Goal: Find contact information: Find contact information

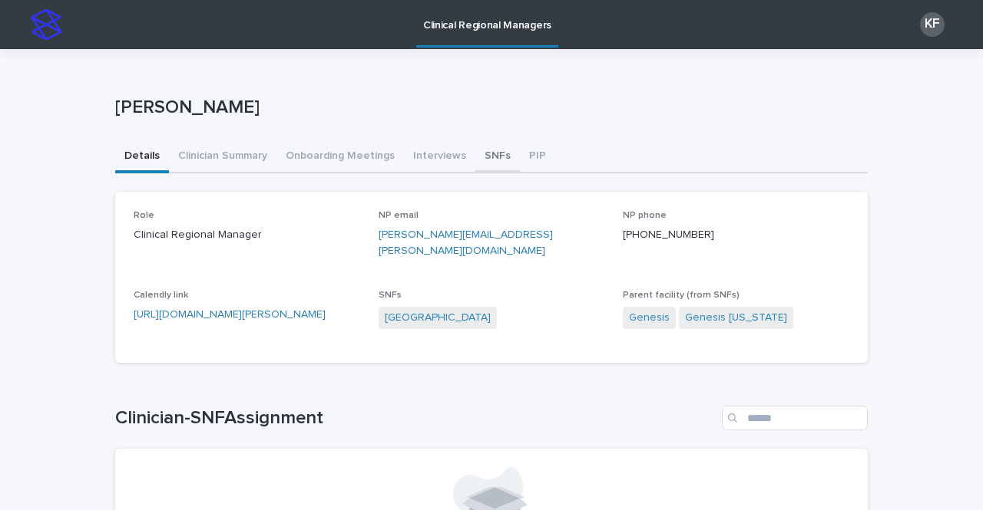
click at [487, 154] on button "SNFs" at bounding box center [497, 157] width 45 height 32
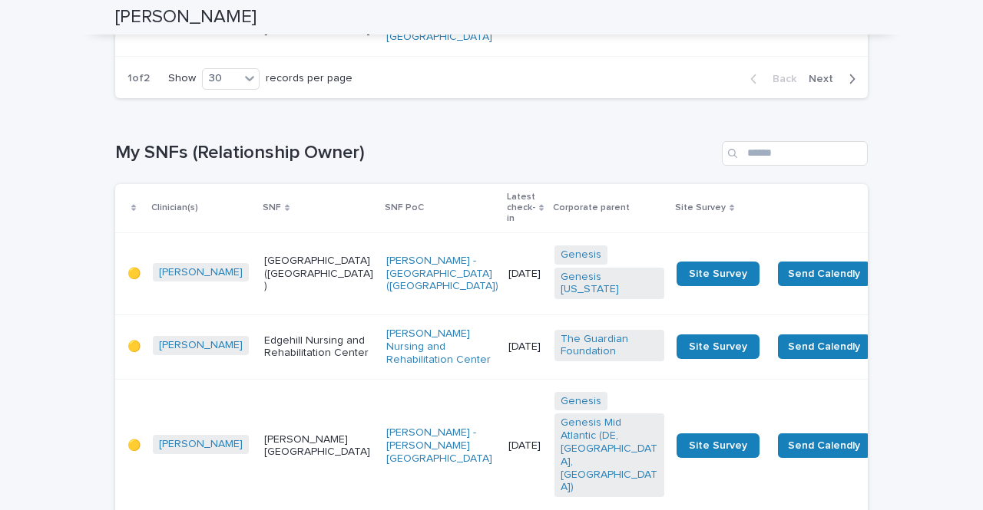
scroll to position [2610, 0]
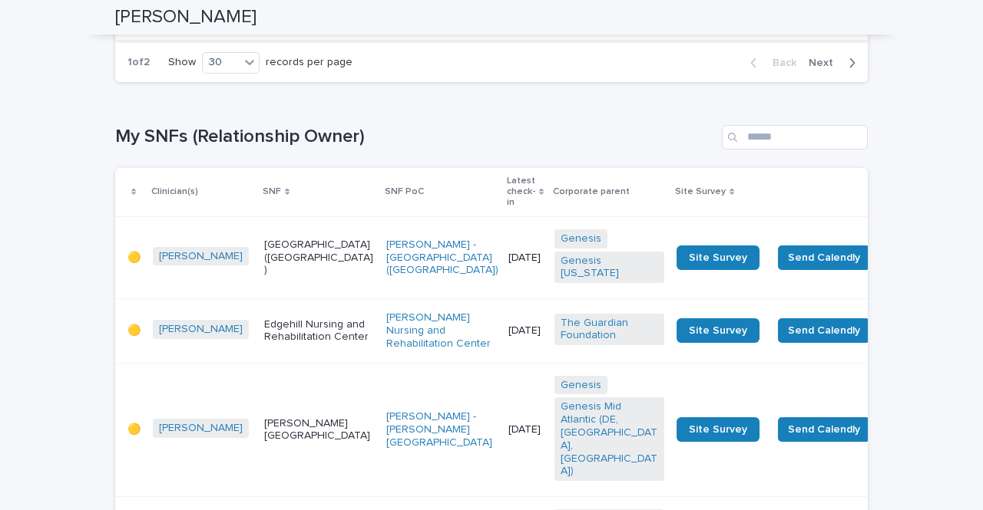
click at [819, 68] on span "Next" at bounding box center [825, 63] width 34 height 11
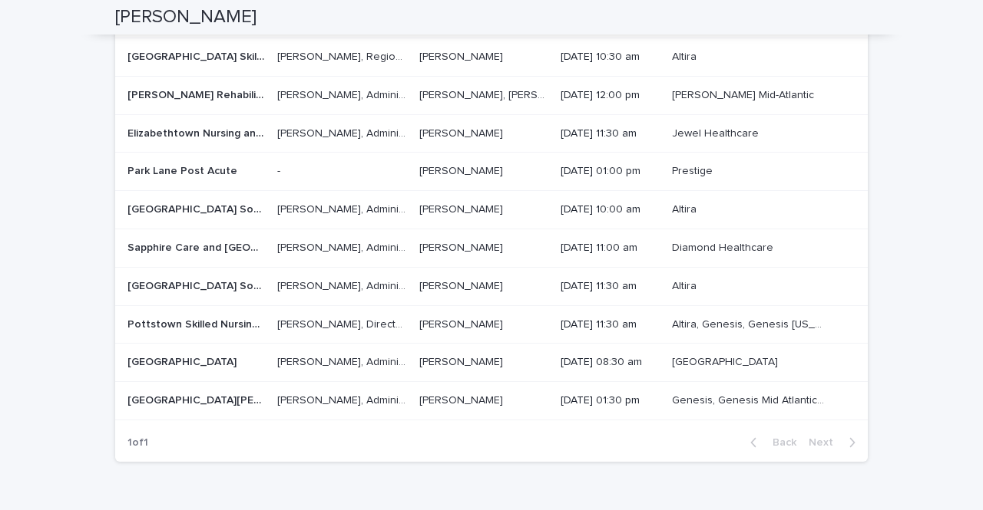
scroll to position [3531, 0]
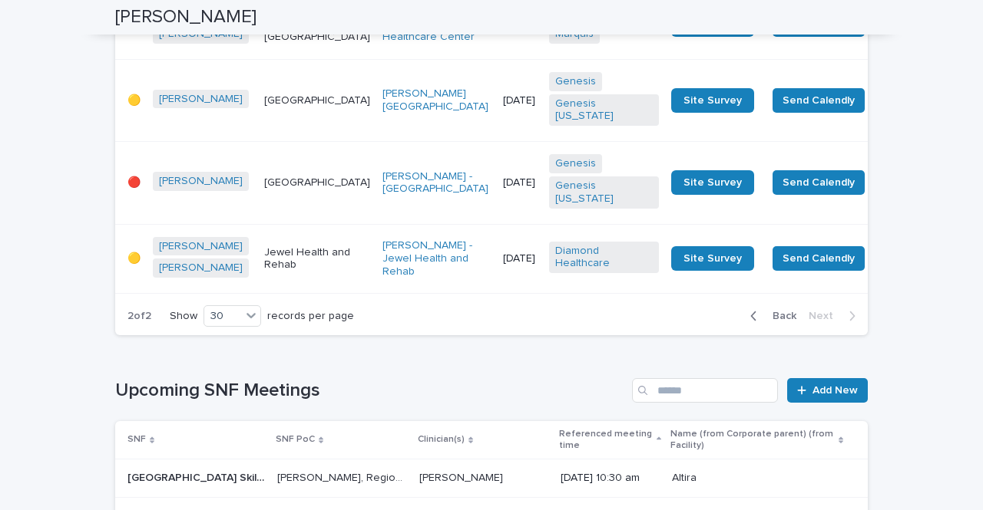
scroll to position [1647, 0]
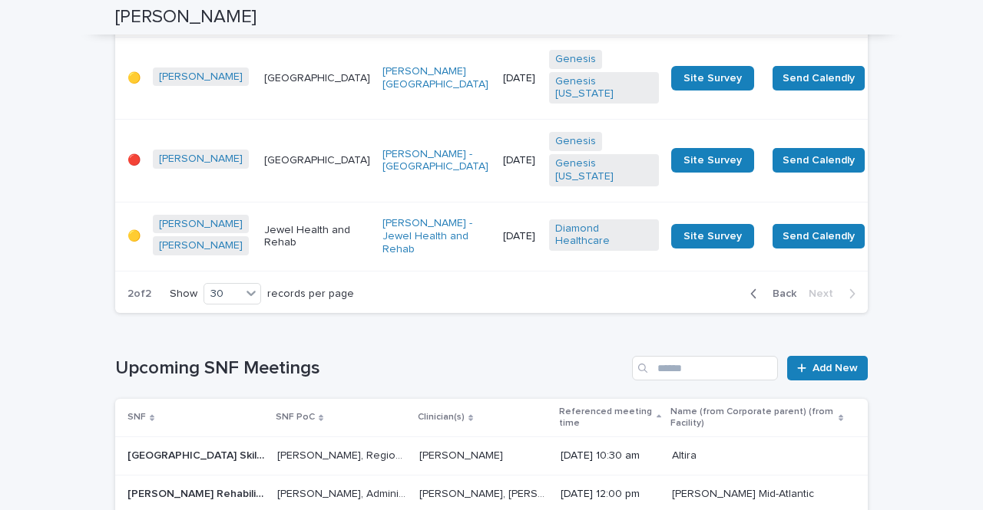
click at [497, 202] on td "[DATE]" at bounding box center [520, 161] width 46 height 82
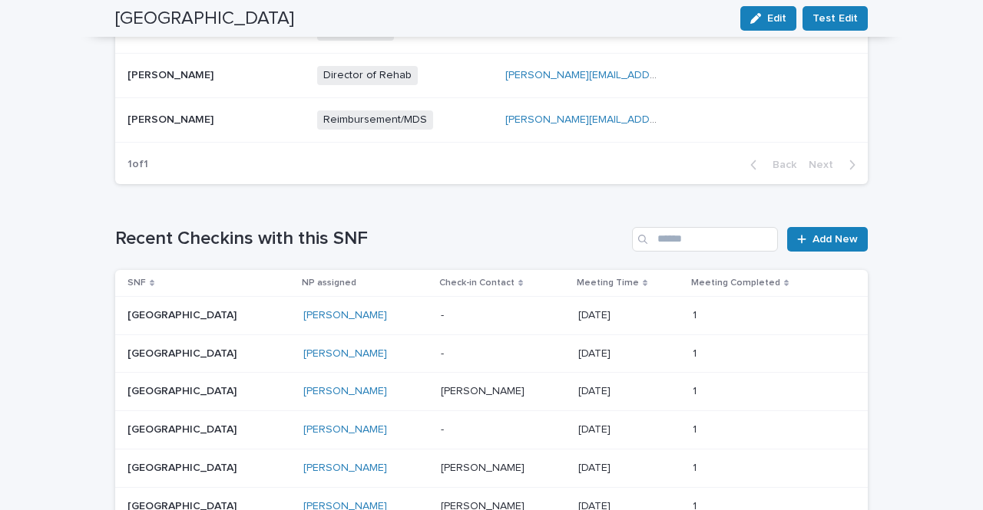
scroll to position [844, 0]
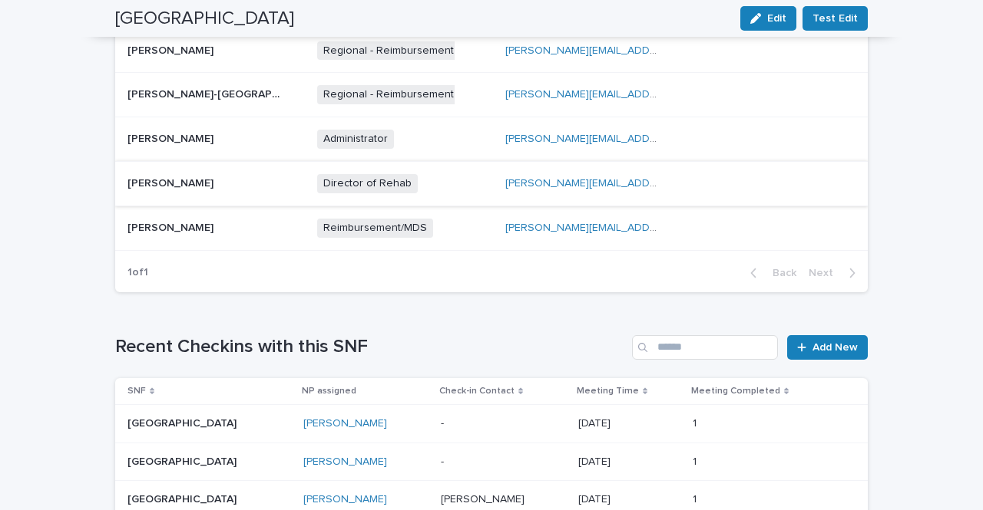
click at [505, 184] on link "[PERSON_NAME][EMAIL_ADDRESS][DOMAIN_NAME]" at bounding box center [633, 183] width 257 height 11
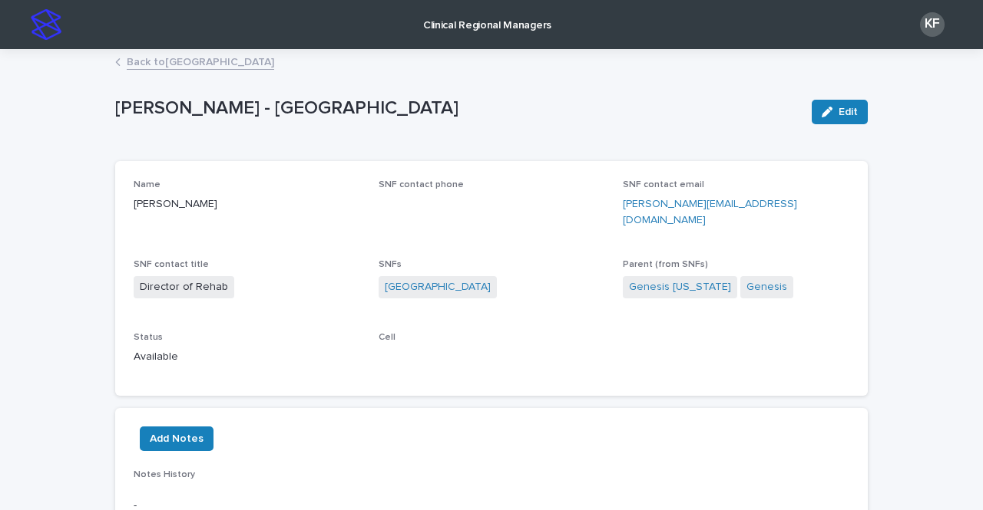
click at [810, 207] on p "[PERSON_NAME][EMAIL_ADDRESS][DOMAIN_NAME]" at bounding box center [736, 213] width 226 height 32
drag, startPoint x: 785, startPoint y: 203, endPoint x: 613, endPoint y: 202, distance: 171.9
click at [613, 202] on div "Name [PERSON_NAME] SNF contact phone SNF contact email [PERSON_NAME][EMAIL_ADDR…" at bounding box center [491, 279] width 715 height 198
copy link "[PERSON_NAME][EMAIL_ADDRESS][DOMAIN_NAME]"
click at [115, 64] on icon at bounding box center [117, 62] width 5 height 8
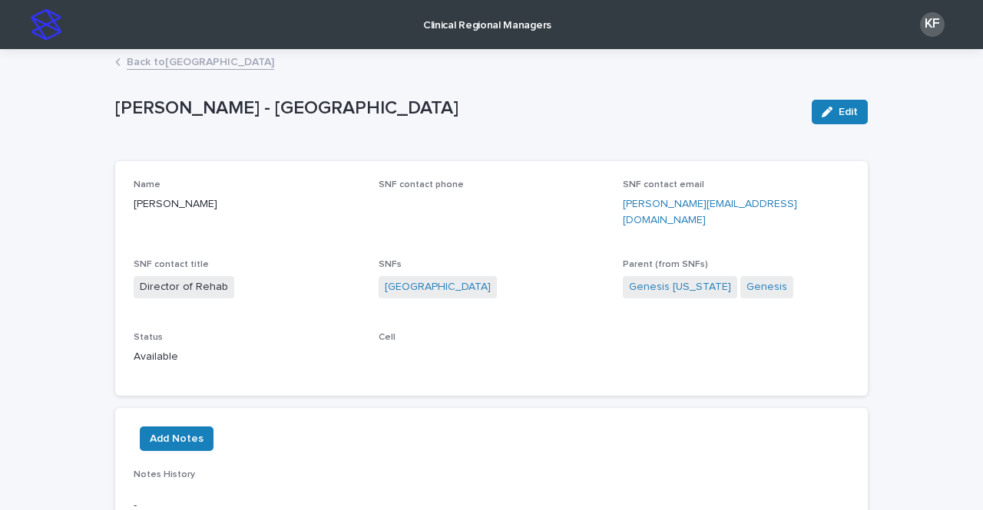
click at [224, 59] on link "Back to [GEOGRAPHIC_DATA]" at bounding box center [200, 61] width 147 height 18
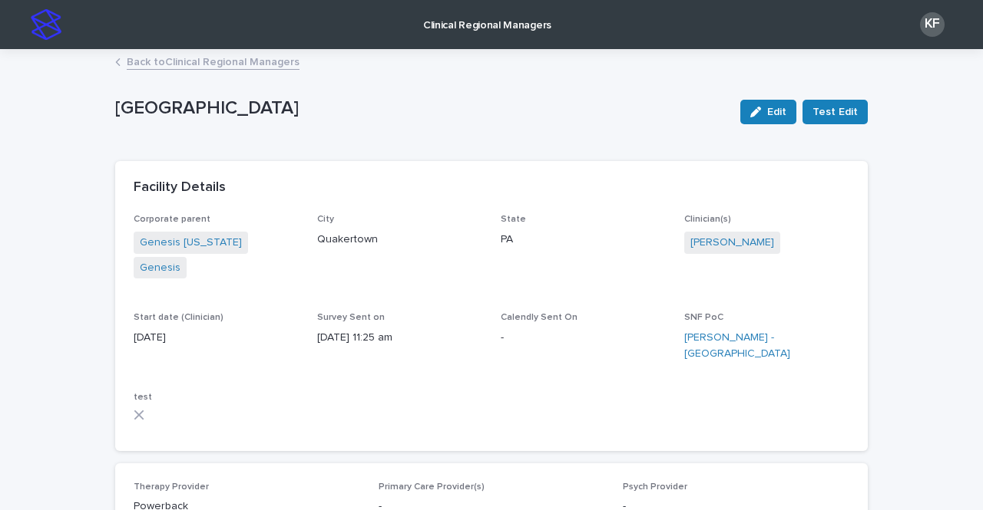
click at [223, 59] on link "Back to Clinical Regional Managers" at bounding box center [213, 61] width 173 height 18
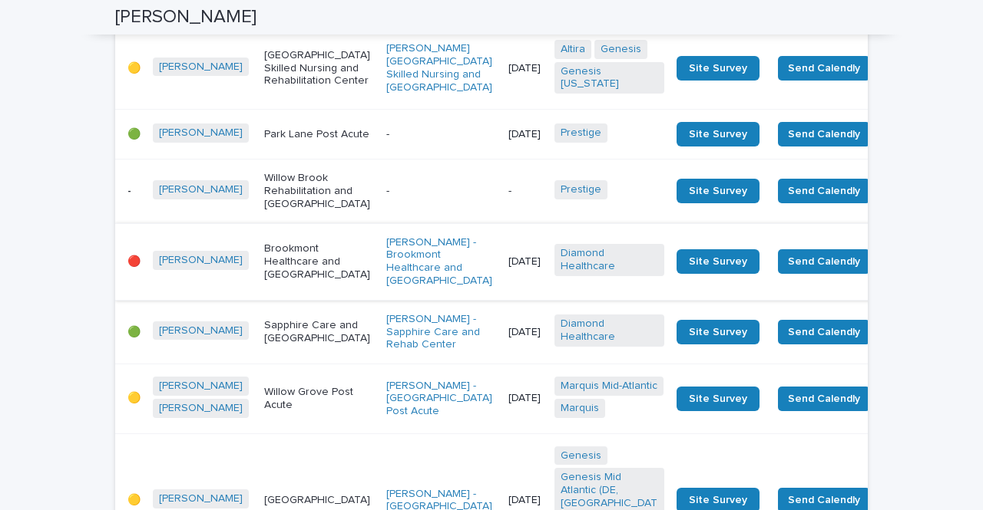
scroll to position [614, 0]
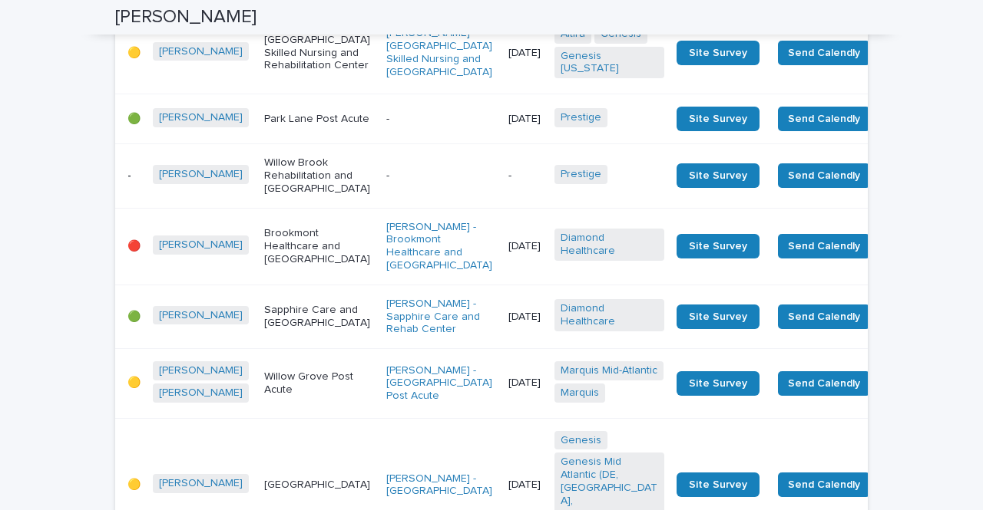
click at [502, 275] on td "[DATE]" at bounding box center [525, 246] width 46 height 77
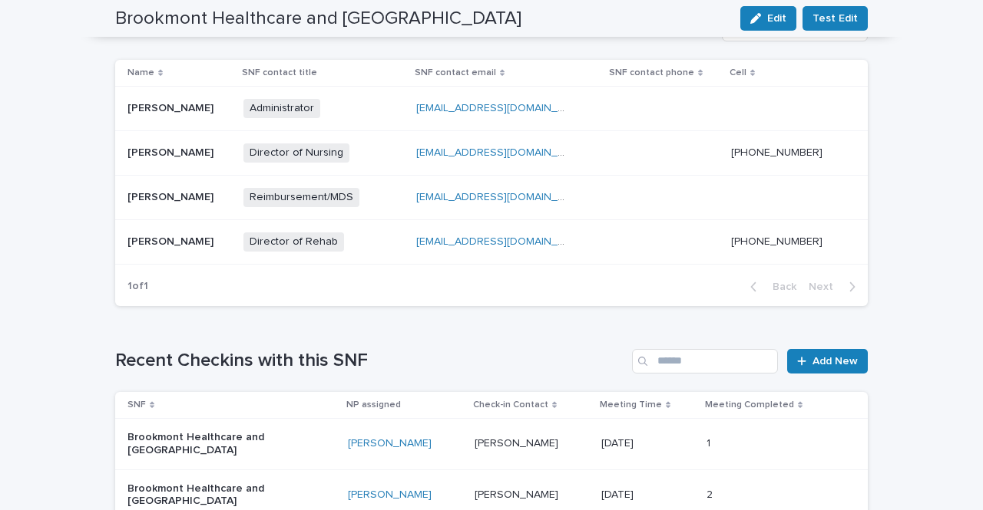
scroll to position [614, 0]
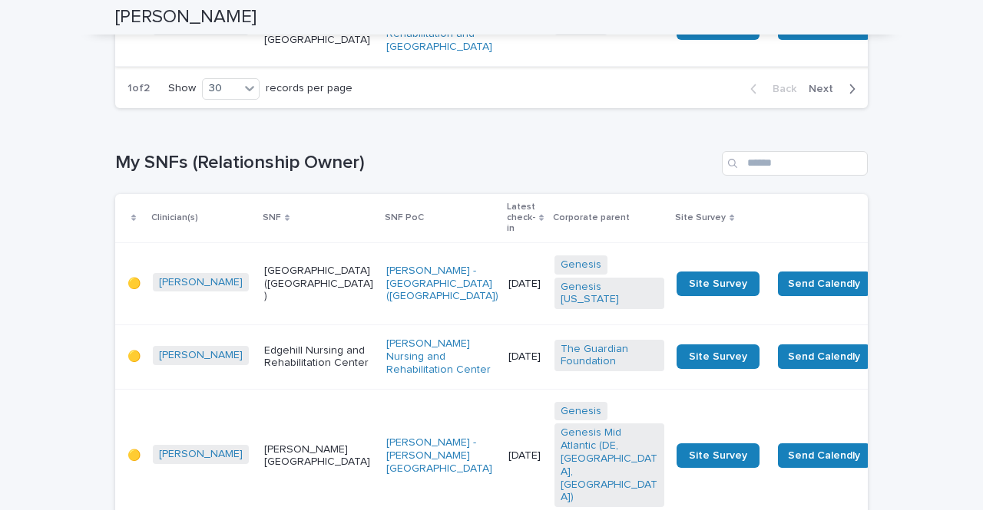
scroll to position [2687, 0]
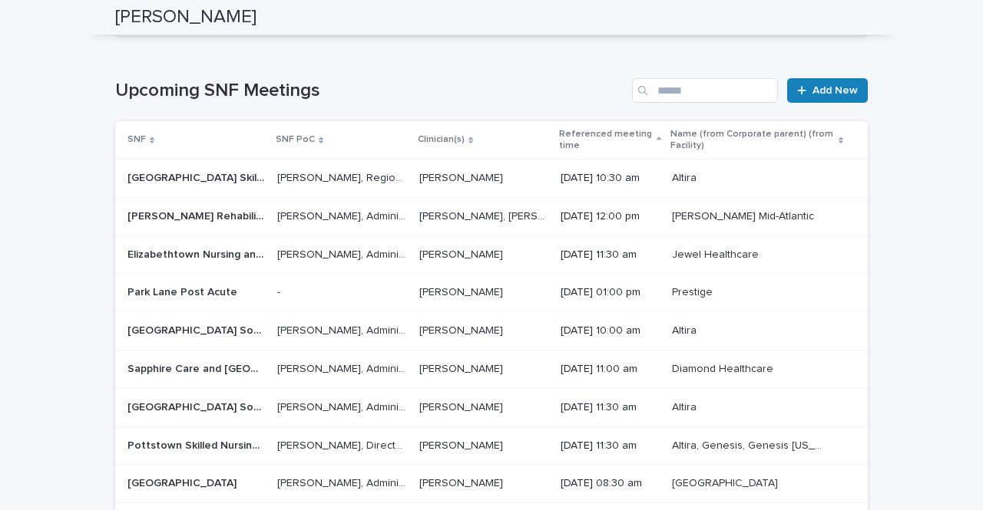
scroll to position [3377, 0]
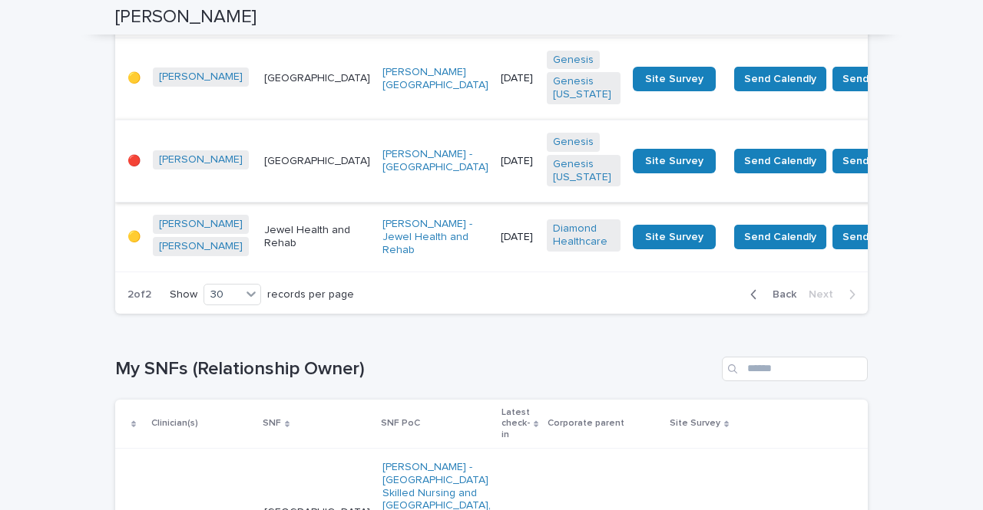
scroll to position [342, 0]
